Goal: Transaction & Acquisition: Download file/media

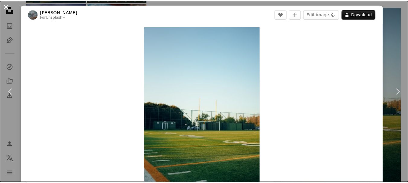
scroll to position [242, 0]
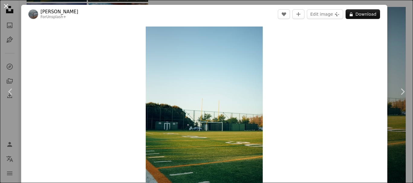
click at [3, 5] on button "An X shape" at bounding box center [5, 5] width 7 height 7
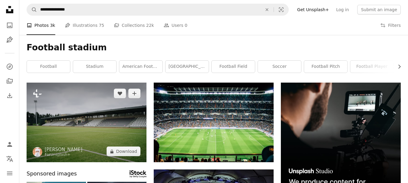
click at [97, 120] on img at bounding box center [87, 123] width 120 height 80
